Goal: Book appointment/travel/reservation

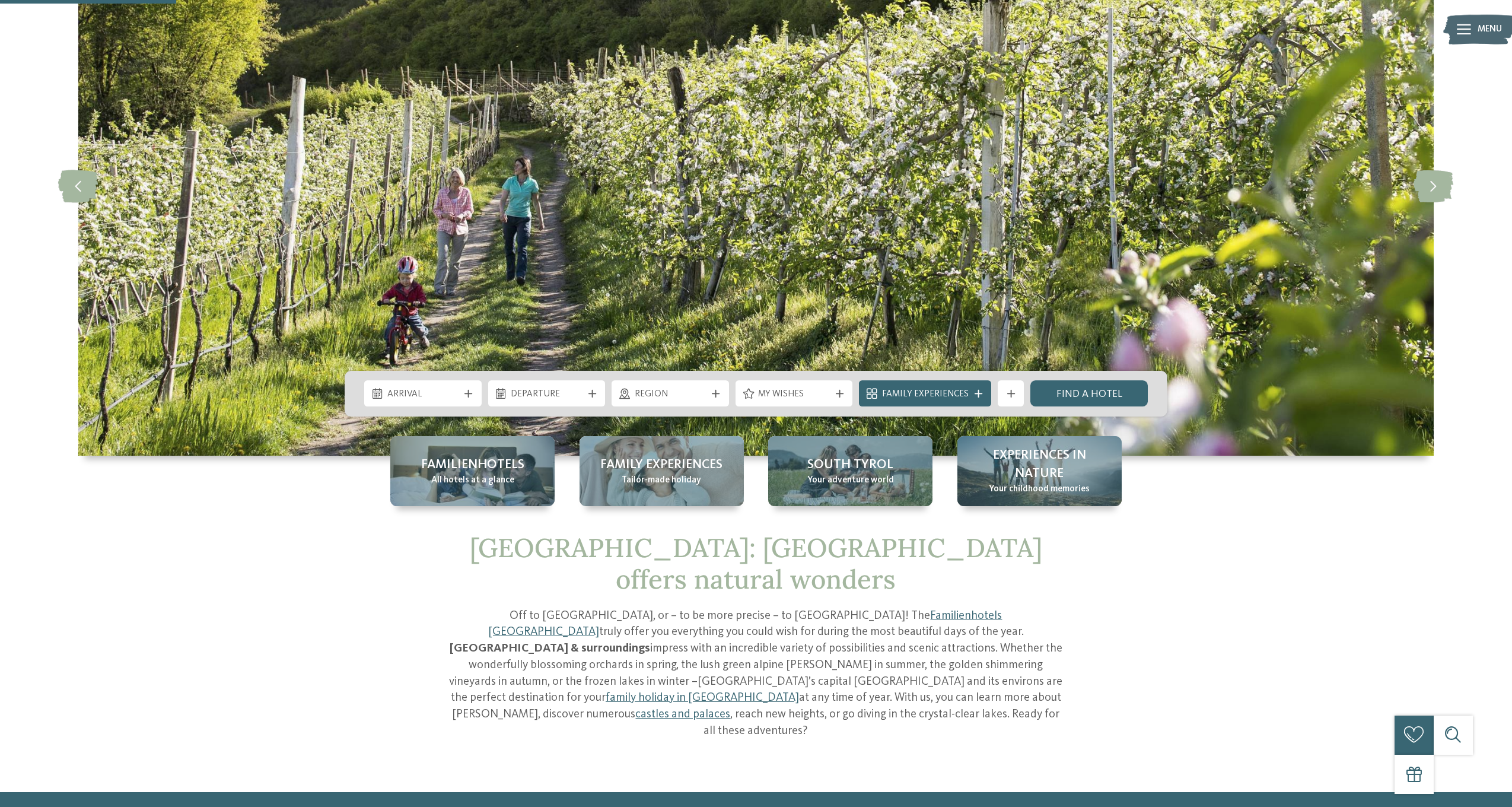
scroll to position [154, 0]
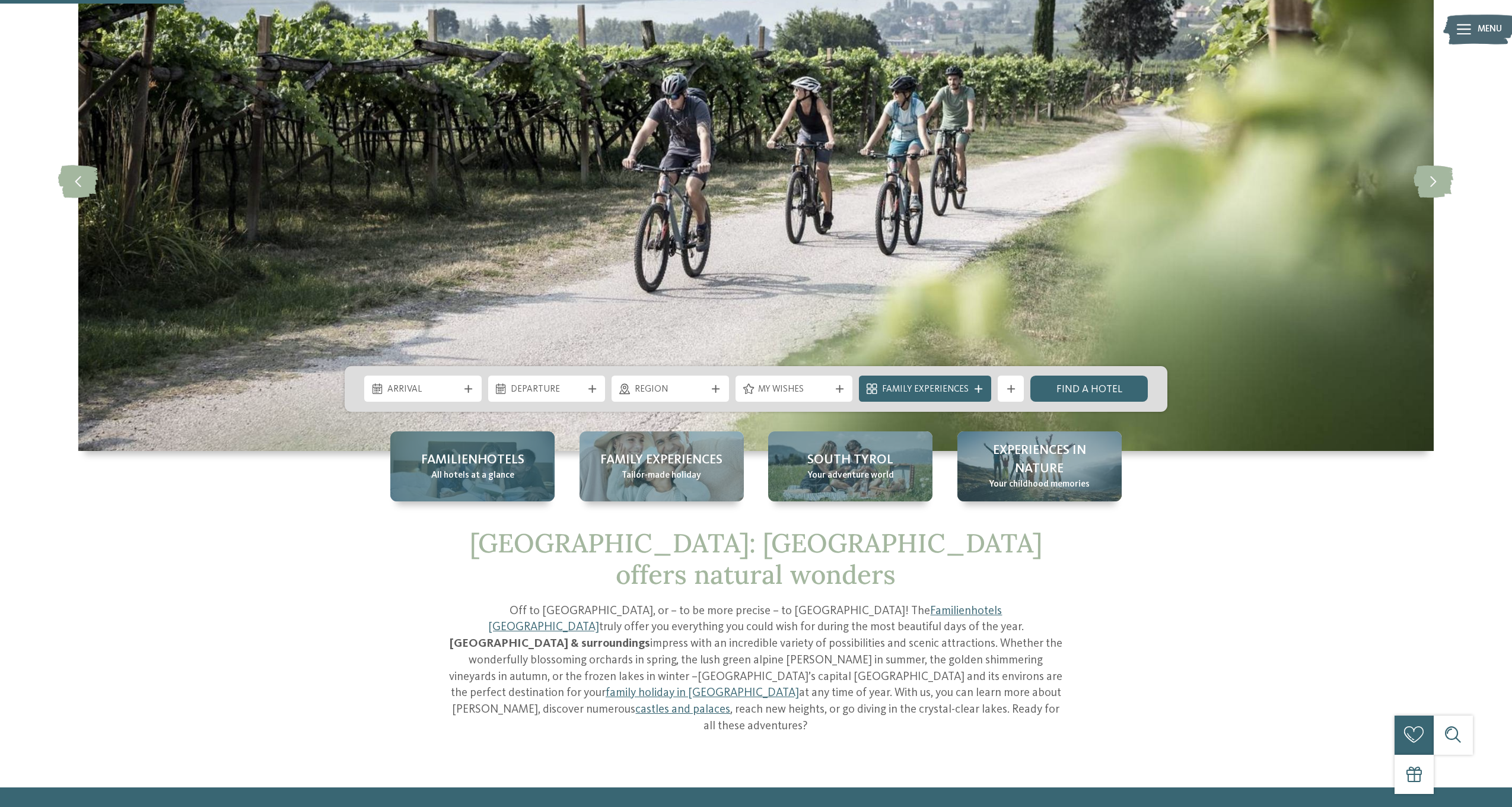
click at [511, 473] on div "Familienhotels All hotels at a glance" at bounding box center [473, 466] width 164 height 70
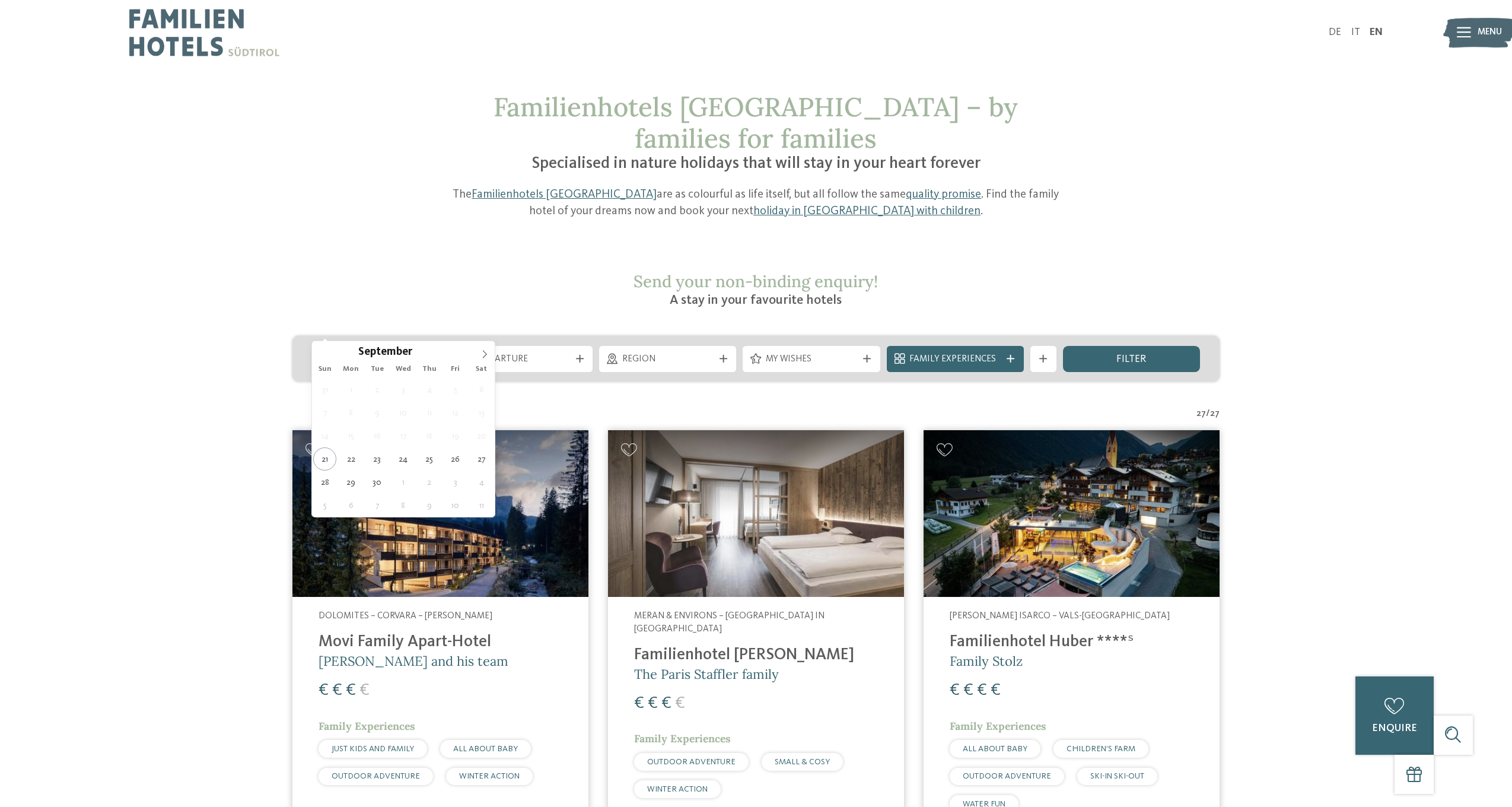
click at [408, 353] on span "Arrival" at bounding box center [380, 360] width 91 height 13
click at [480, 353] on icon at bounding box center [485, 355] width 9 height 9
type div "[DATE]"
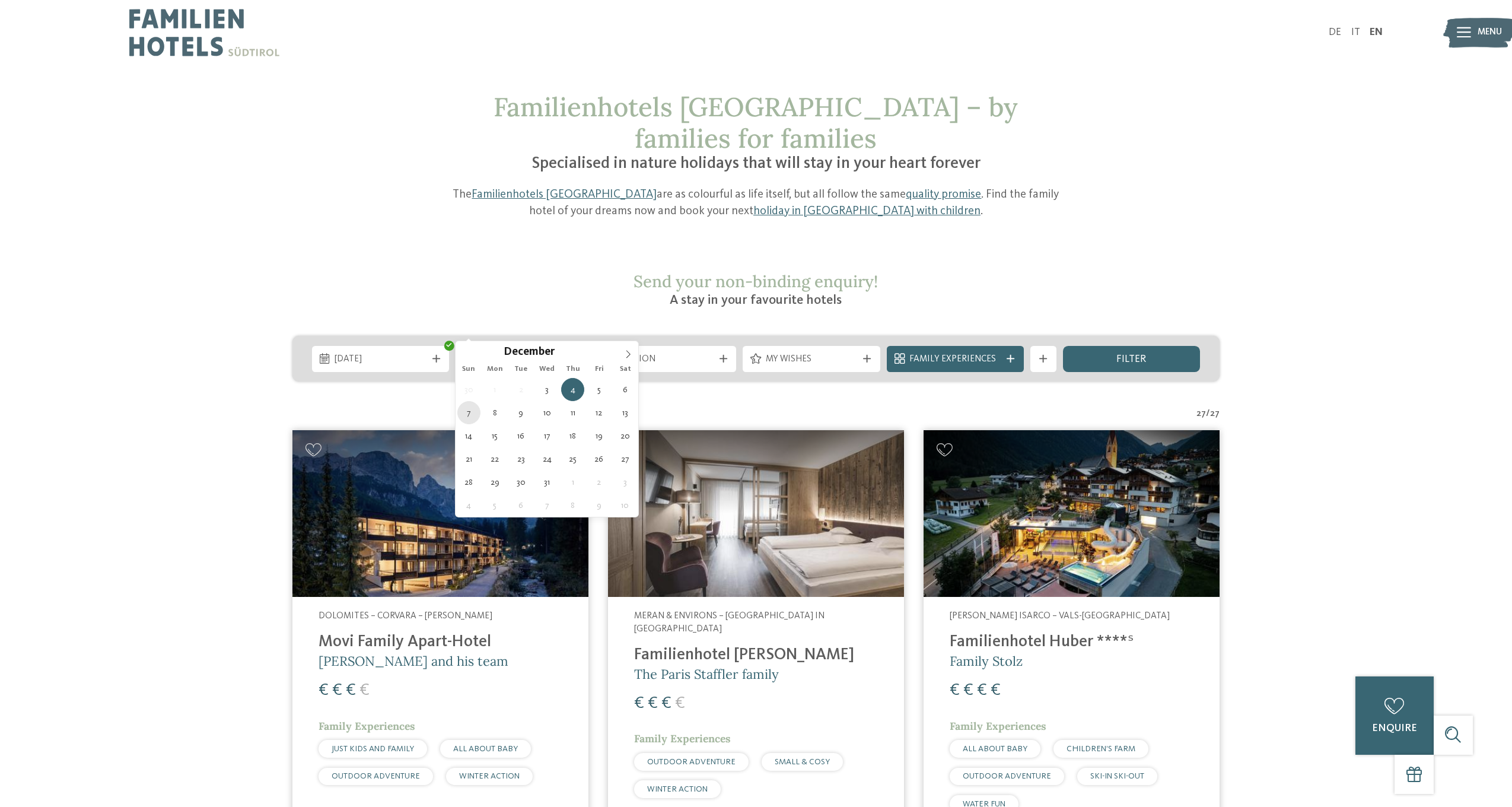
type div "[DATE]"
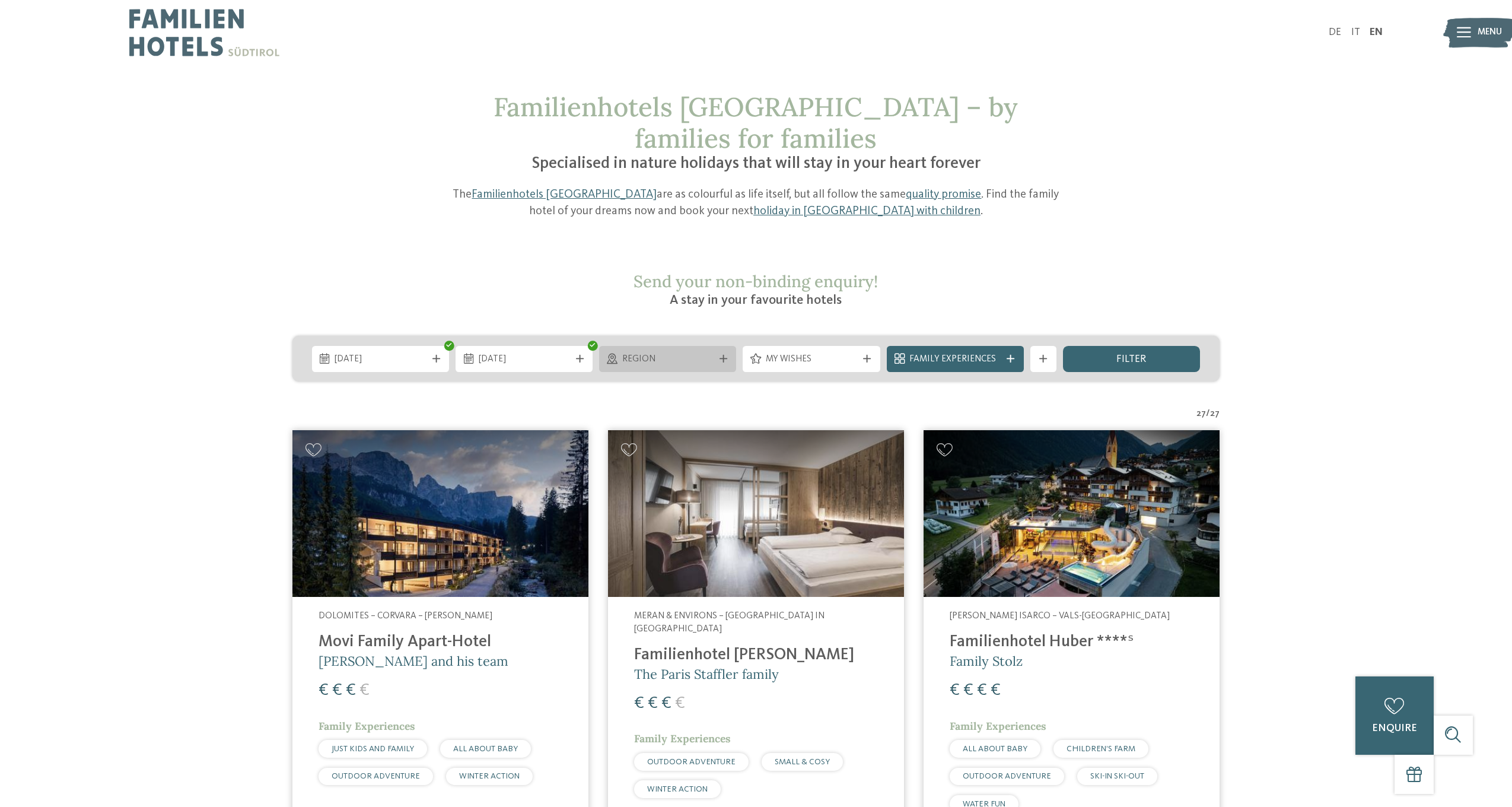
click at [694, 353] on span "Region" at bounding box center [668, 360] width 91 height 13
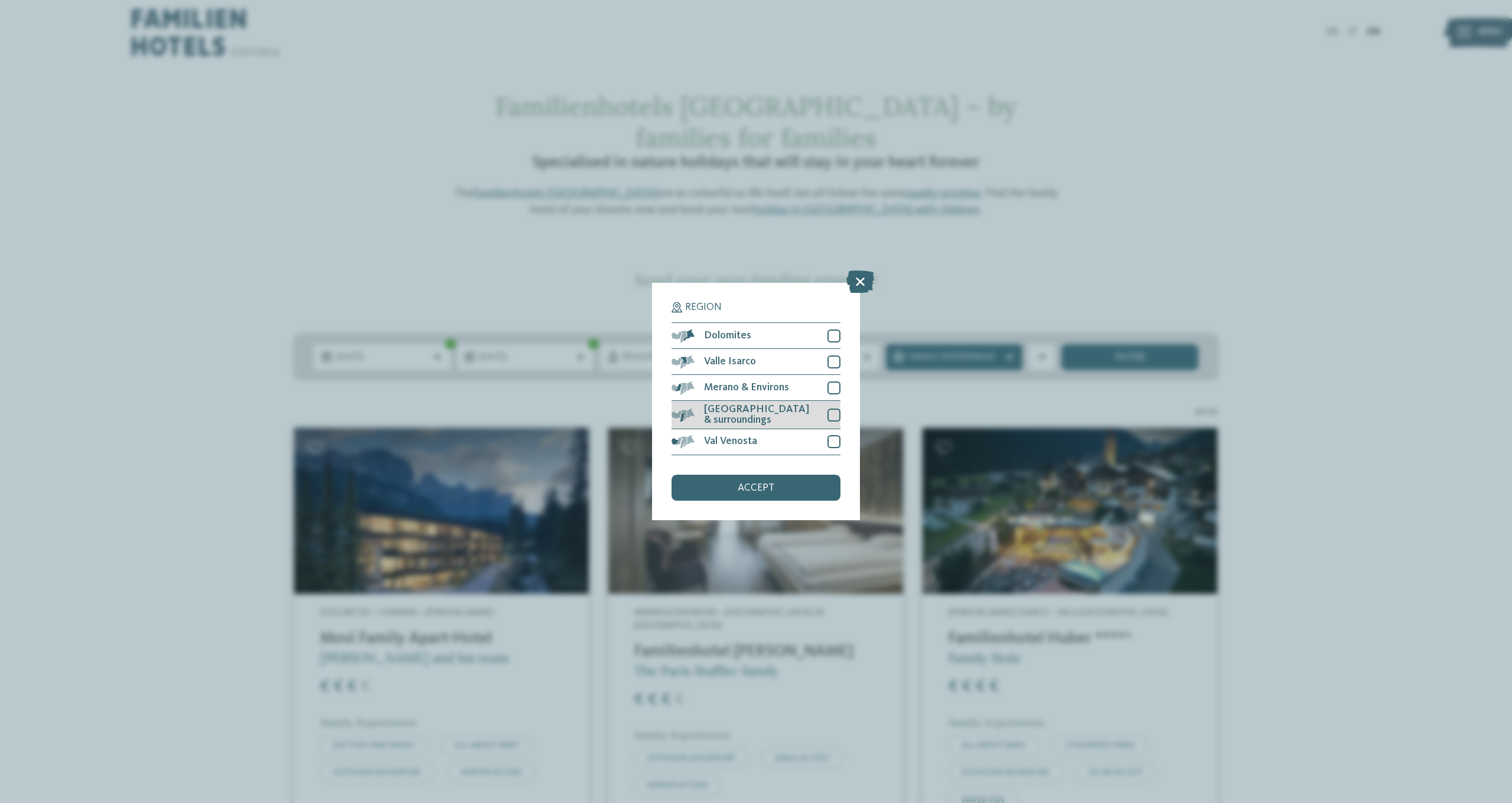
click at [837, 409] on div at bounding box center [833, 415] width 13 height 13
click at [884, 358] on div "Region Dolomites" at bounding box center [756, 402] width 1512 height 803
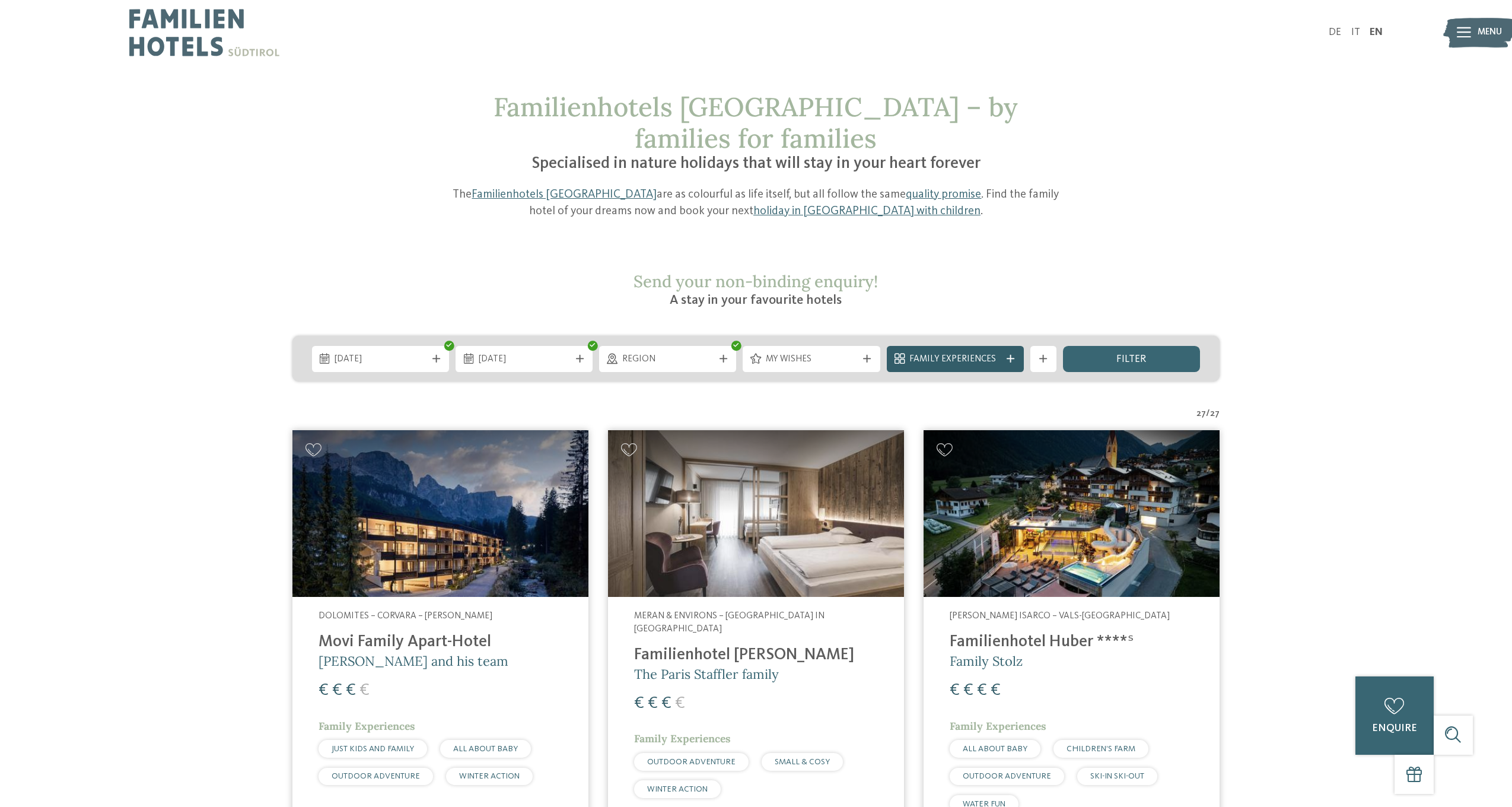
click at [1010, 355] on icon at bounding box center [1010, 358] width 8 height 8
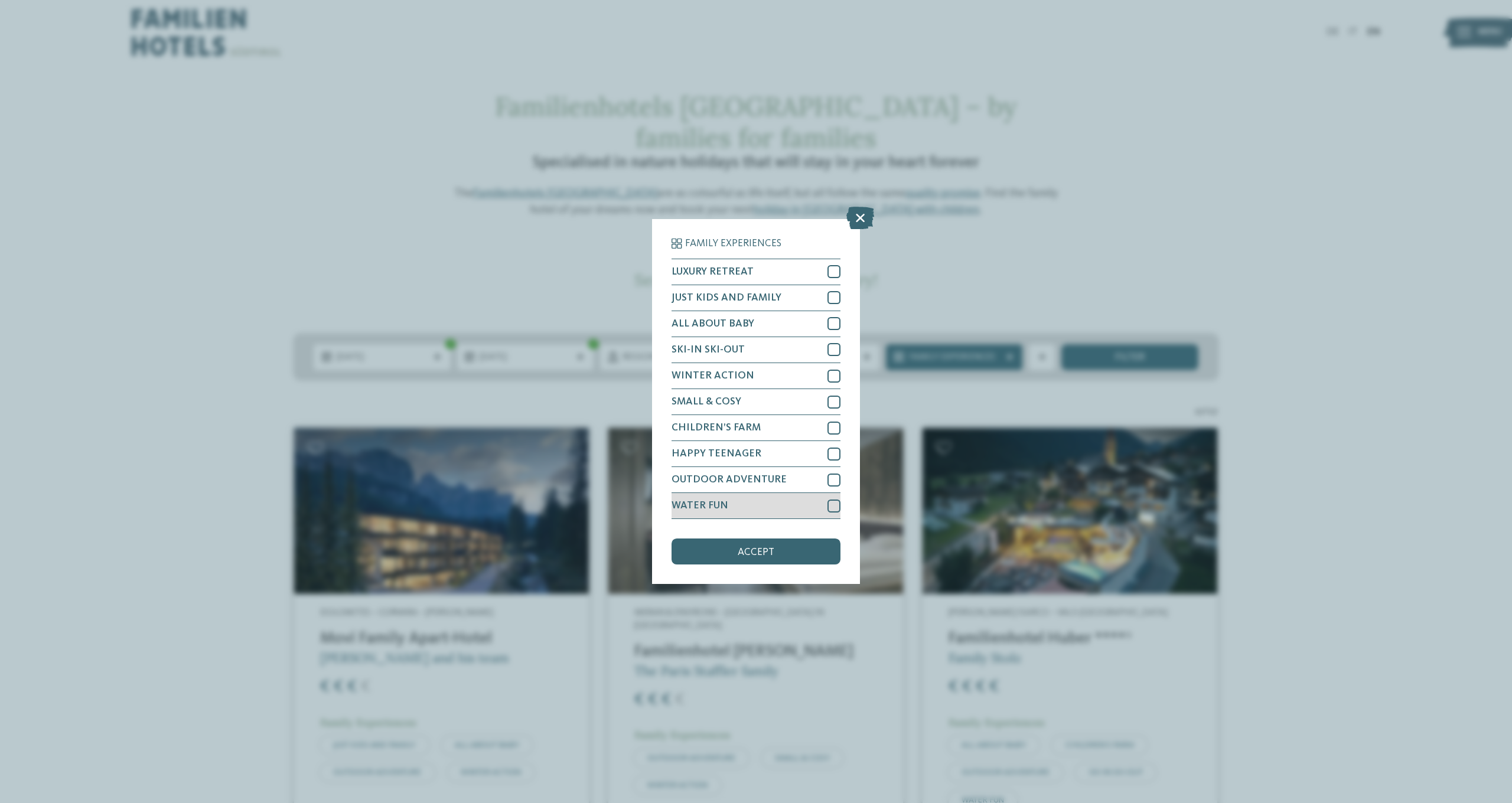
click at [833, 499] on div at bounding box center [833, 505] width 13 height 13
drag, startPoint x: 787, startPoint y: 483, endPoint x: 792, endPoint y: 480, distance: 5.8
click at [788, 538] on div "accept" at bounding box center [755, 551] width 169 height 26
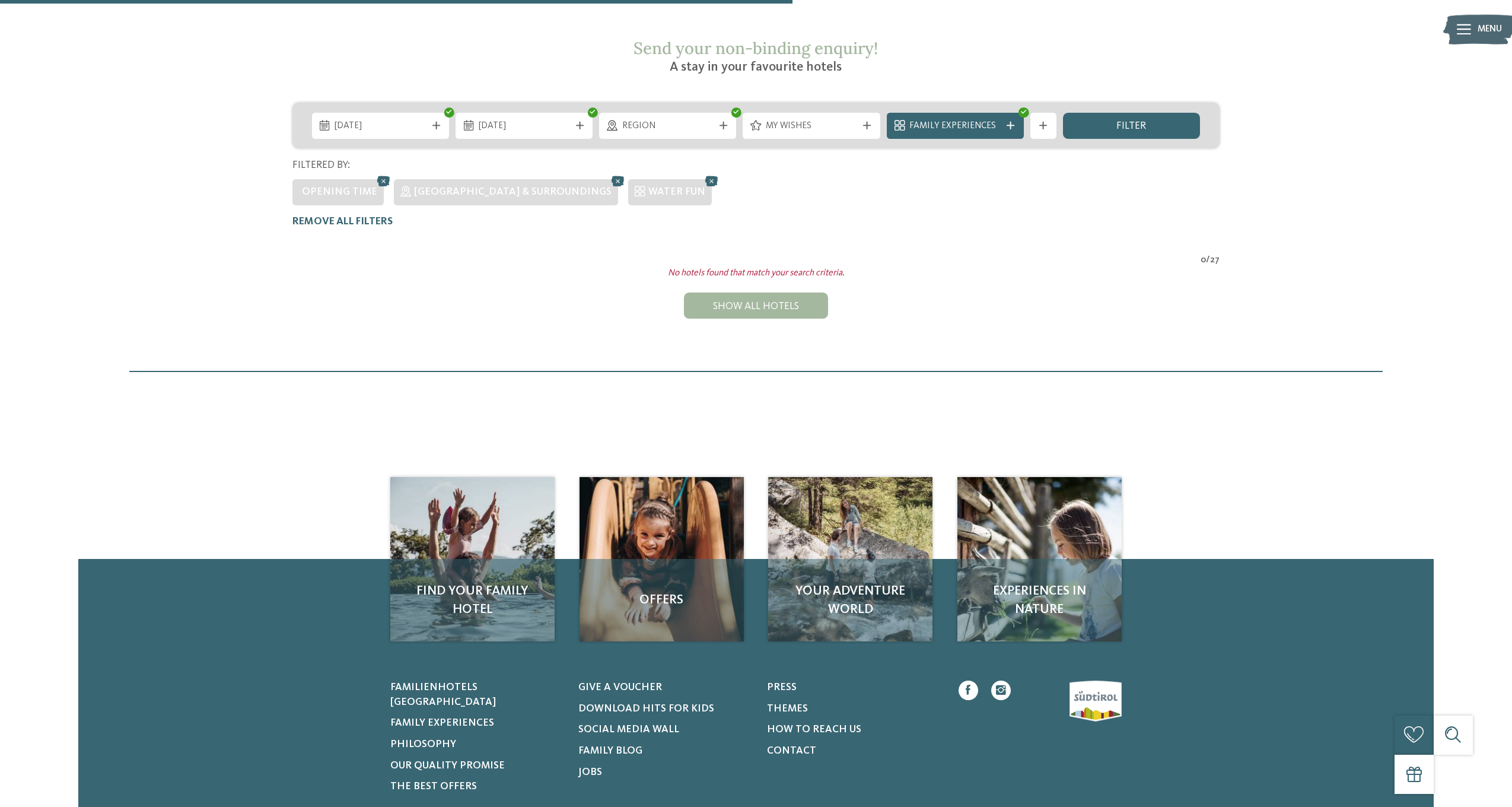
scroll to position [232, 0]
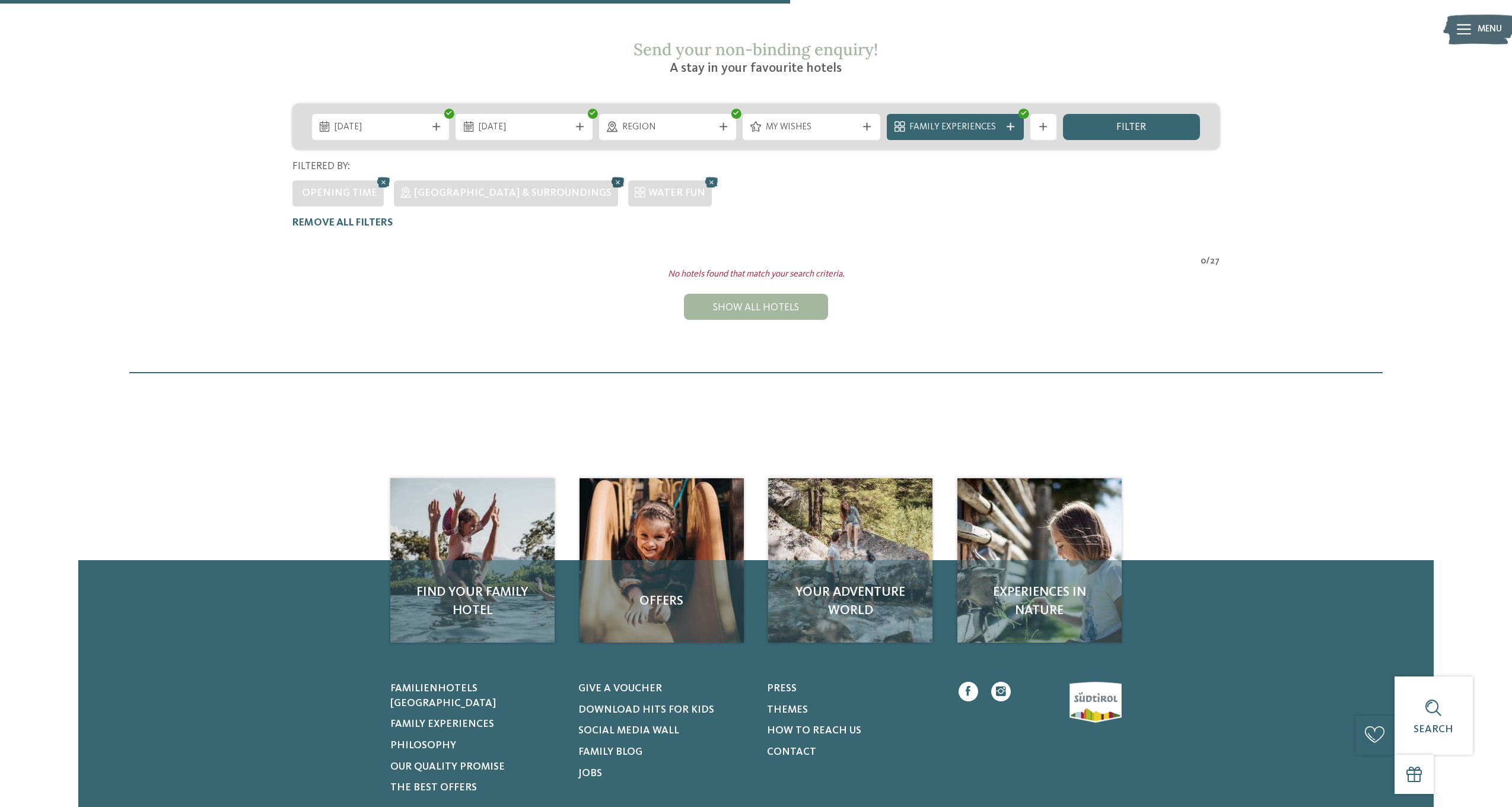
click at [609, 174] on icon at bounding box center [618, 182] width 19 height 17
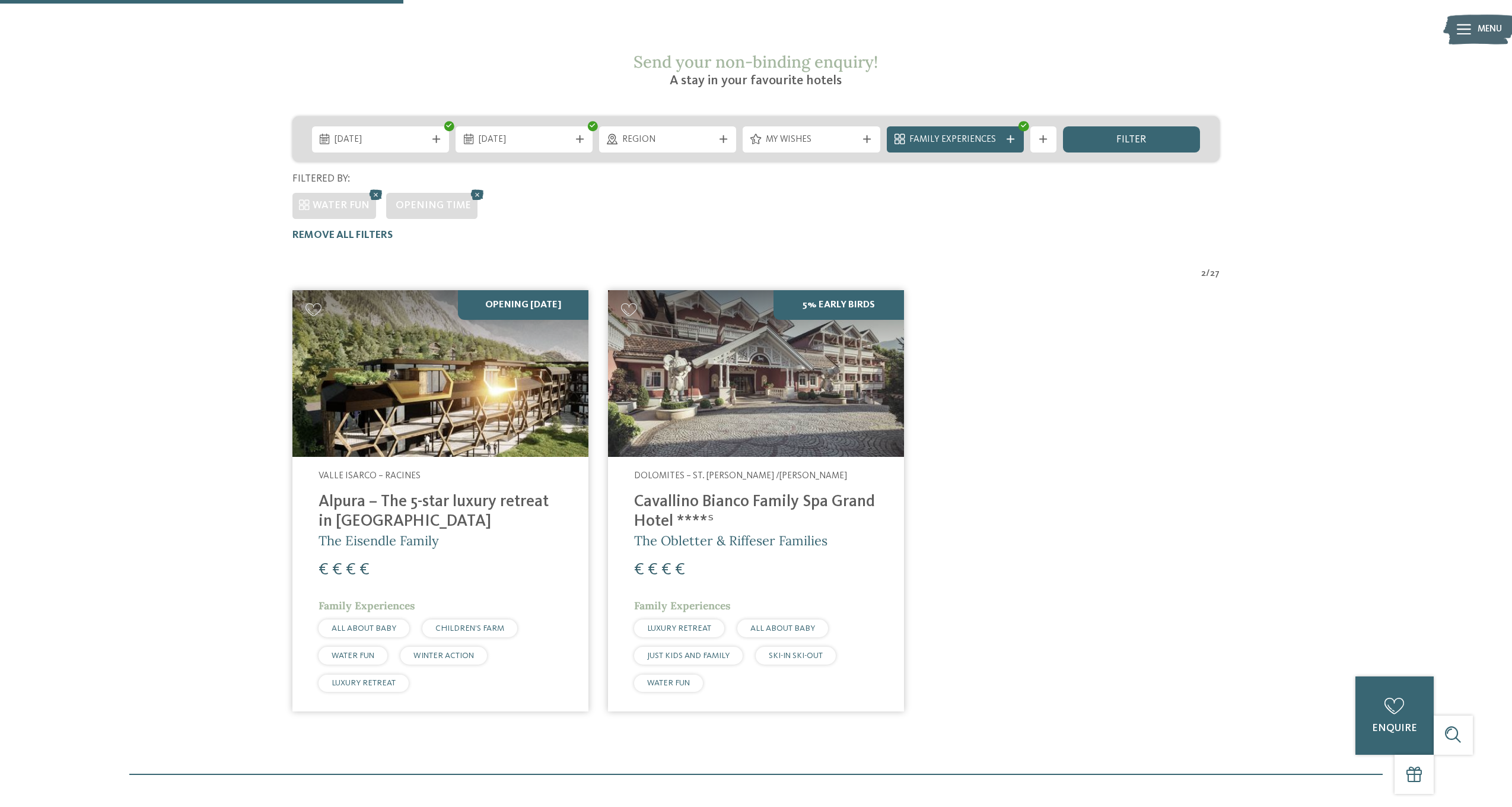
scroll to position [223, 0]
